Goal: Use online tool/utility: Utilize a website feature to perform a specific function

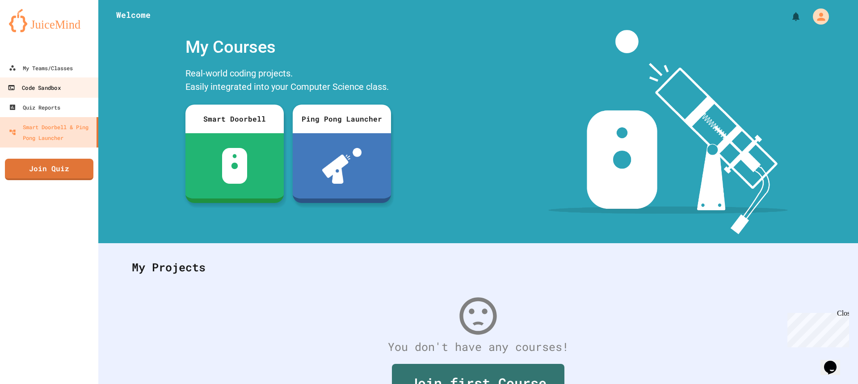
click at [20, 87] on div "Code Sandbox" at bounding box center [34, 87] width 53 height 11
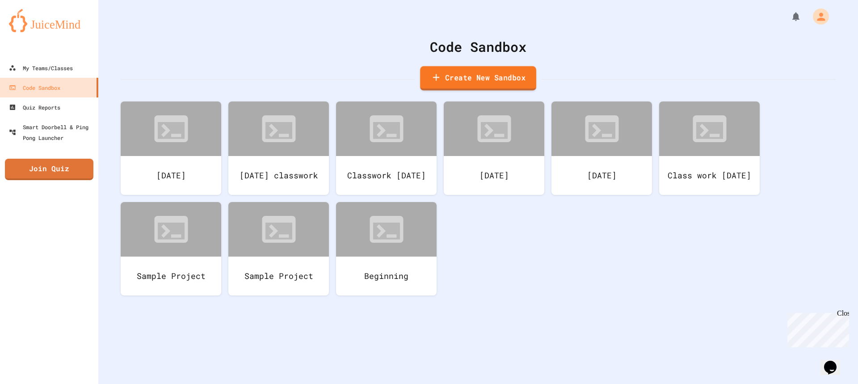
click at [439, 84] on link "Create New Sandbox" at bounding box center [478, 78] width 116 height 25
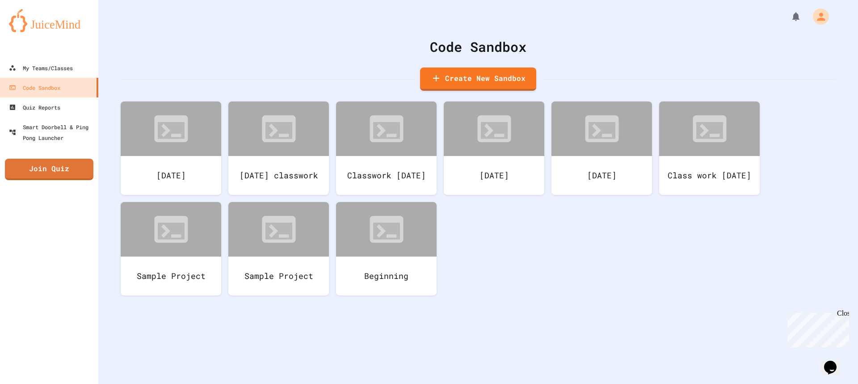
drag, startPoint x: 353, startPoint y: 108, endPoint x: 329, endPoint y: 107, distance: 24.2
drag, startPoint x: 362, startPoint y: 109, endPoint x: 302, endPoint y: 105, distance: 59.6
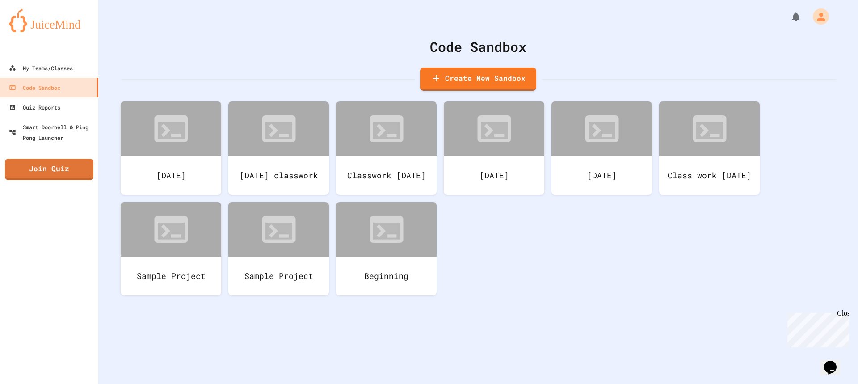
type input "**********"
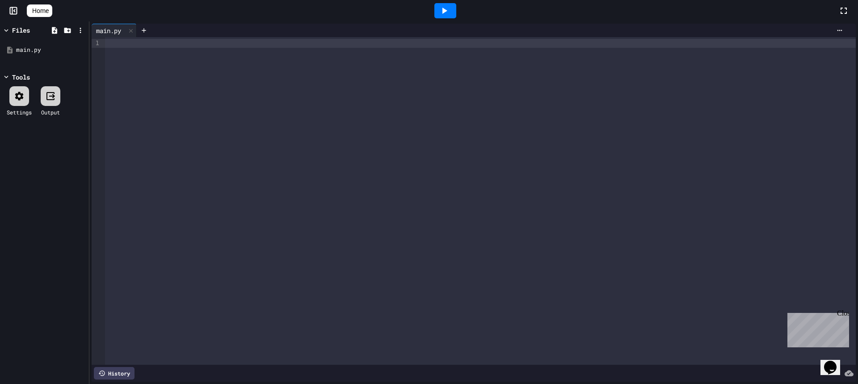
click at [144, 46] on div at bounding box center [480, 43] width 751 height 9
click at [107, 43] on div "To enrich screen reader interactions, please activate Accessibility in Grammarl…" at bounding box center [480, 43] width 751 height 9
